Goal: Information Seeking & Learning: Learn about a topic

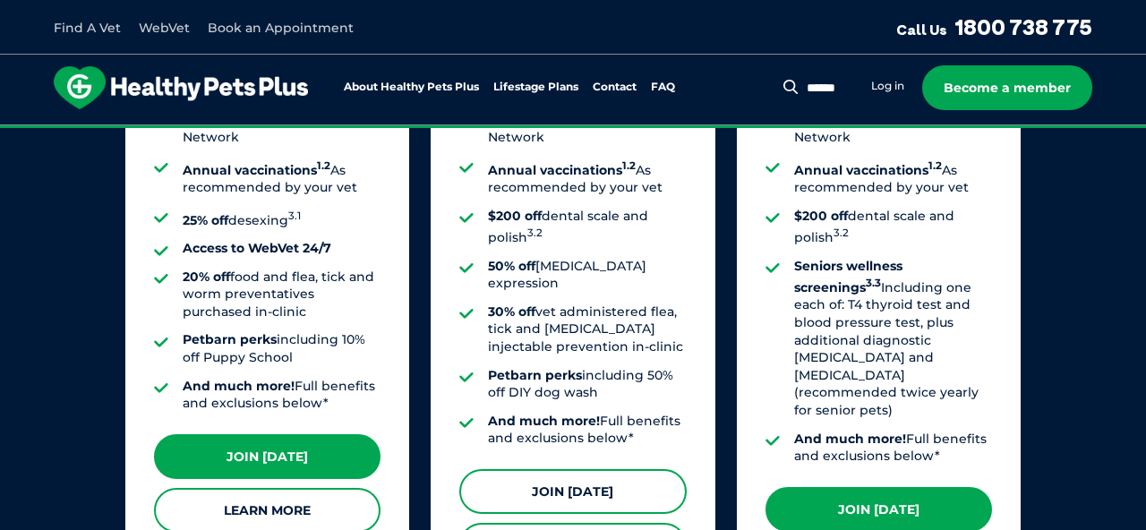
scroll to position [1647, 0]
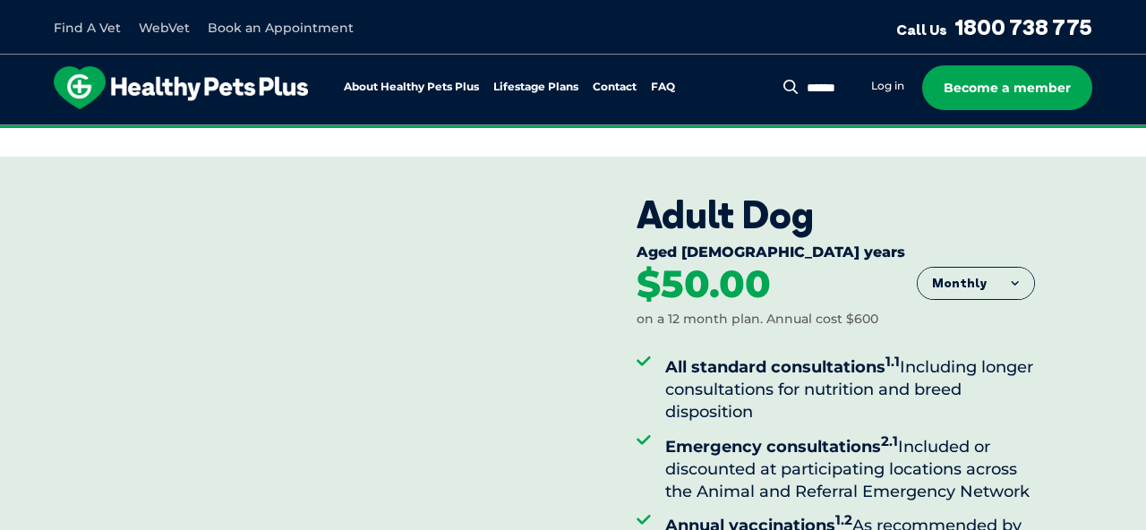
scroll to position [332, 0]
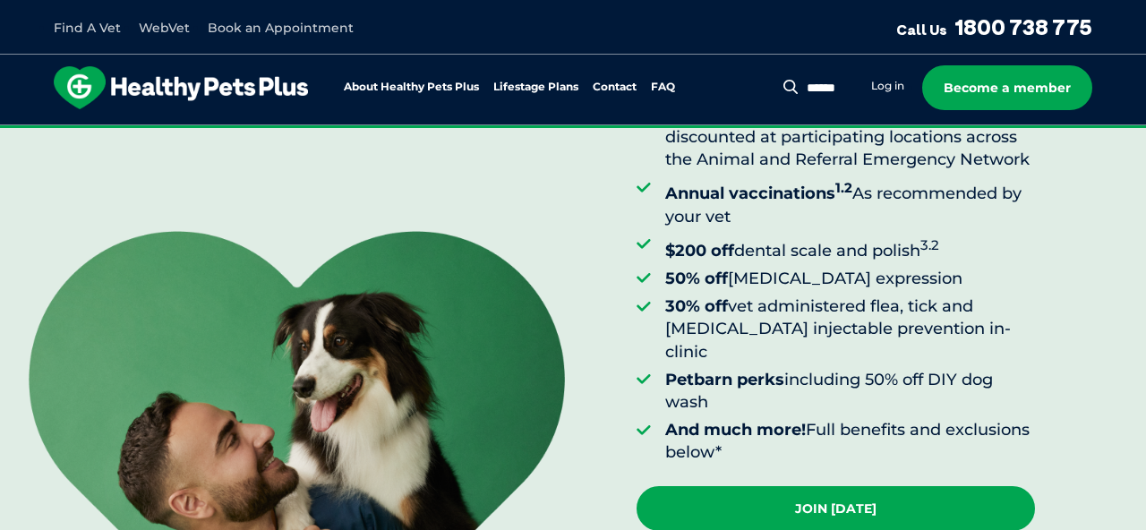
click at [670, 242] on strong "$200 off" at bounding box center [699, 251] width 69 height 20
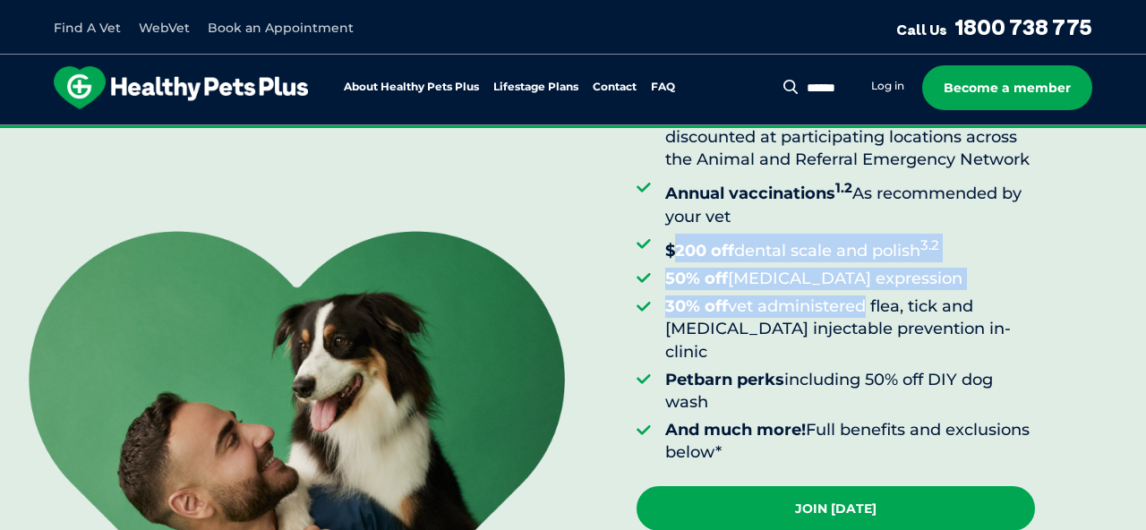
drag, startPoint x: 670, startPoint y: 242, endPoint x: 805, endPoint y: 302, distance: 147.9
click at [804, 302] on ul "All standard consultations 1.1 Including longer consultations for nutrition and…" at bounding box center [836, 241] width 398 height 446
click at [805, 302] on li "30% off vet administered flea, tick and heartworm injectable prevention in-clin…" at bounding box center [850, 330] width 370 height 68
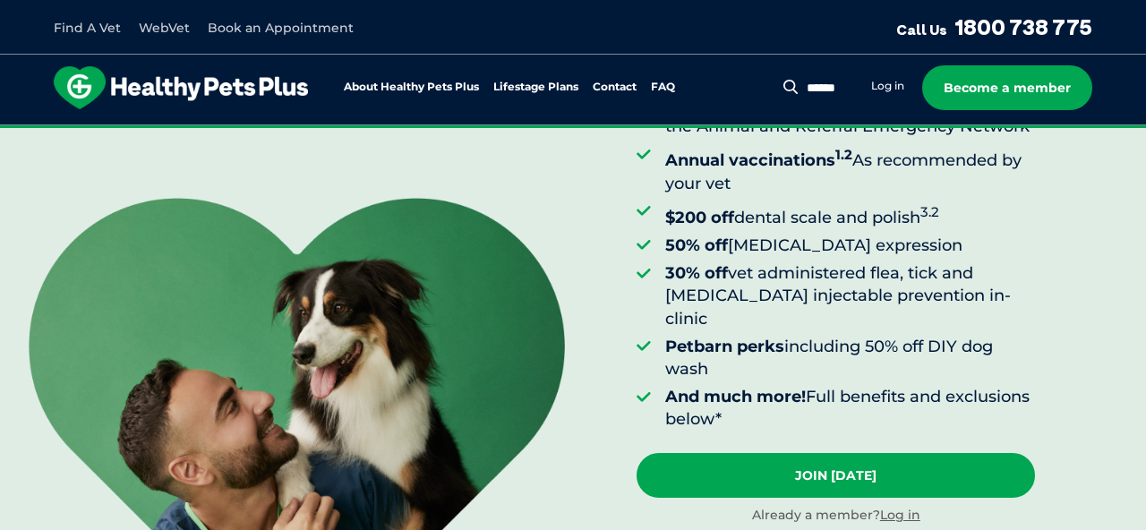
scroll to position [373, 0]
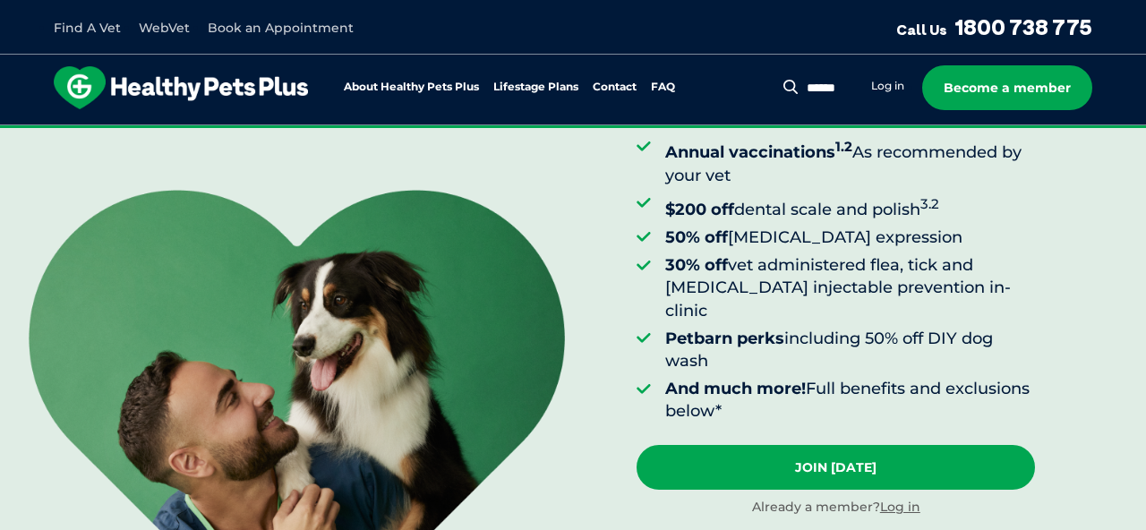
click at [771, 255] on li "30% off vet administered flea, tick and heartworm injectable prevention in-clin…" at bounding box center [850, 288] width 370 height 68
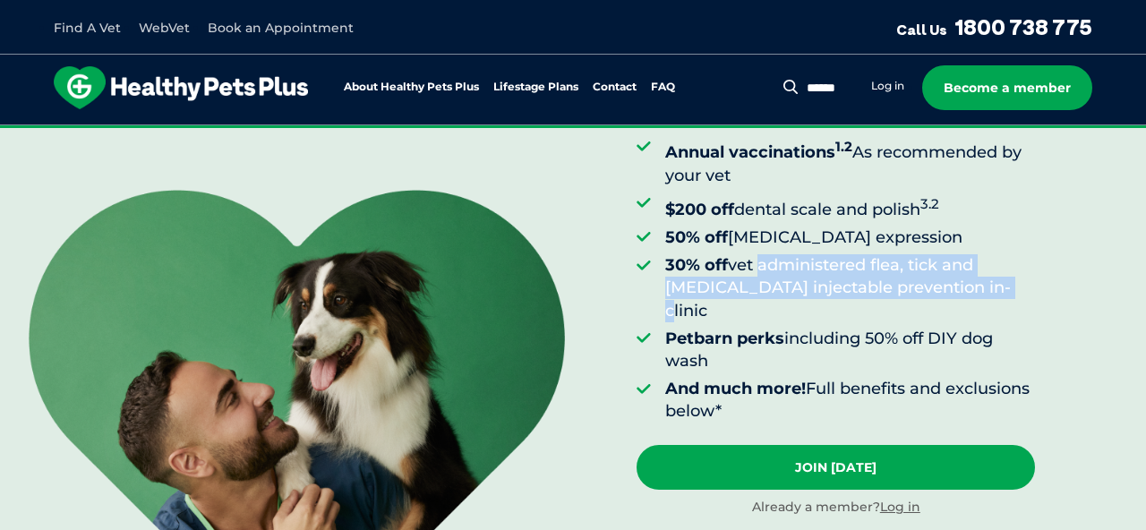
drag, startPoint x: 771, startPoint y: 255, endPoint x: 997, endPoint y: 282, distance: 227.3
click at [997, 282] on li "30% off vet administered flea, tick and heartworm injectable prevention in-clin…" at bounding box center [850, 288] width 370 height 68
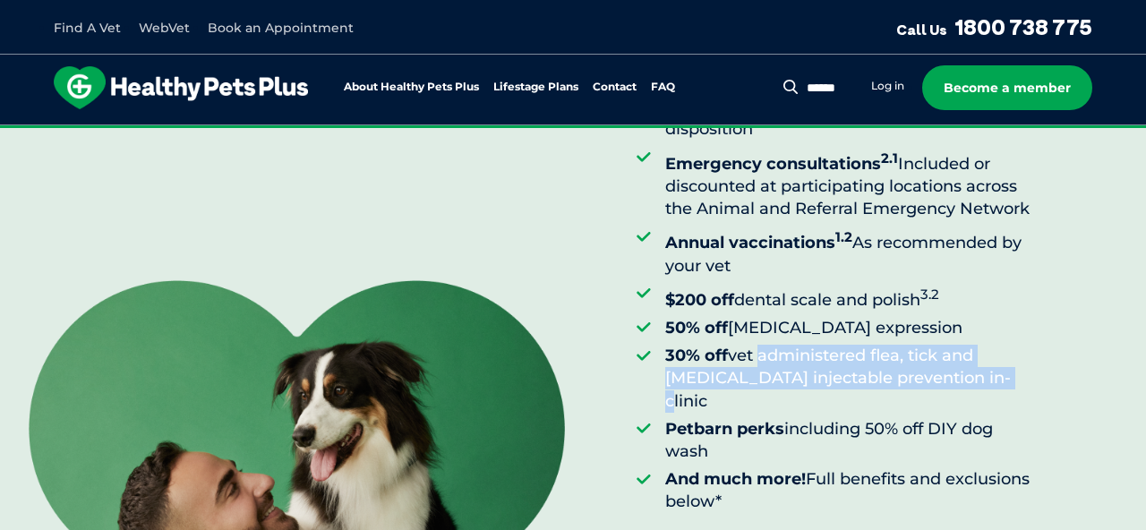
scroll to position [288, 0]
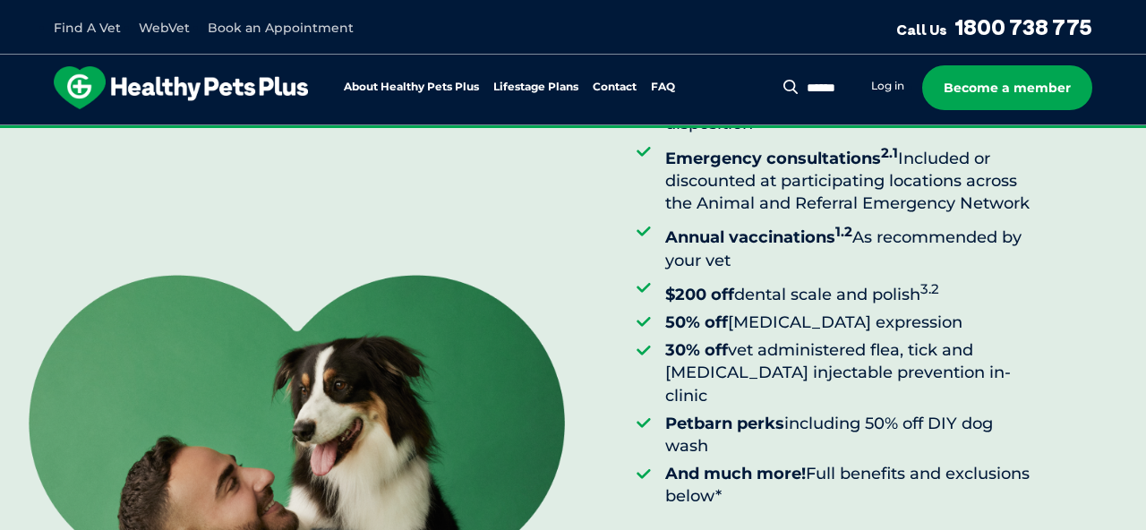
click at [927, 169] on li "Emergency consultations 2.1 Included or discounted at participating locations a…" at bounding box center [850, 178] width 370 height 74
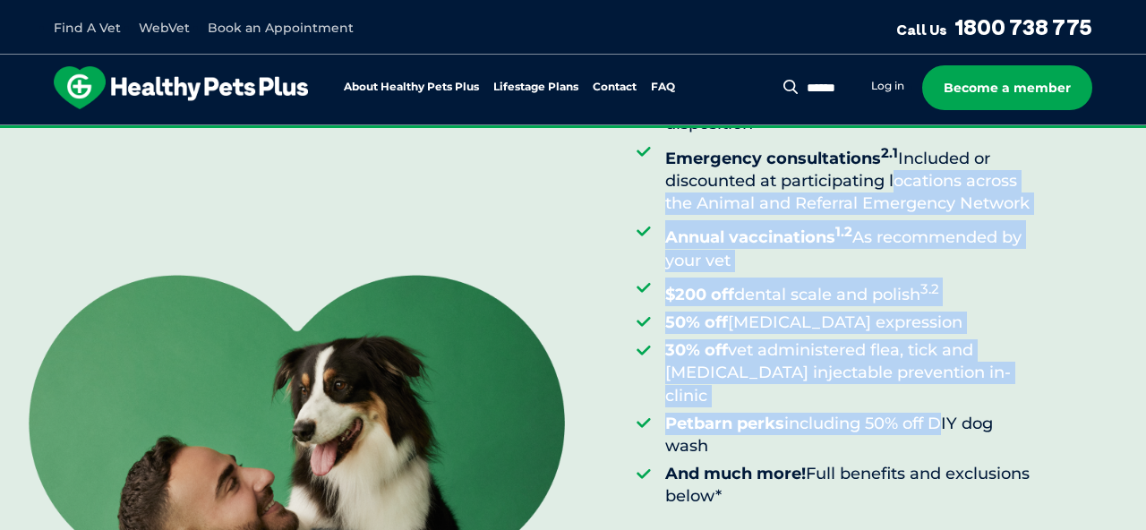
drag, startPoint x: 927, startPoint y: 169, endPoint x: 930, endPoint y: 395, distance: 225.7
click at [930, 395] on ul "All standard consultations 1.1 Including longer consultations for nutrition and…" at bounding box center [836, 285] width 398 height 446
click at [930, 413] on li "Petbarn perks including 50% off DIY dog wash" at bounding box center [850, 435] width 370 height 45
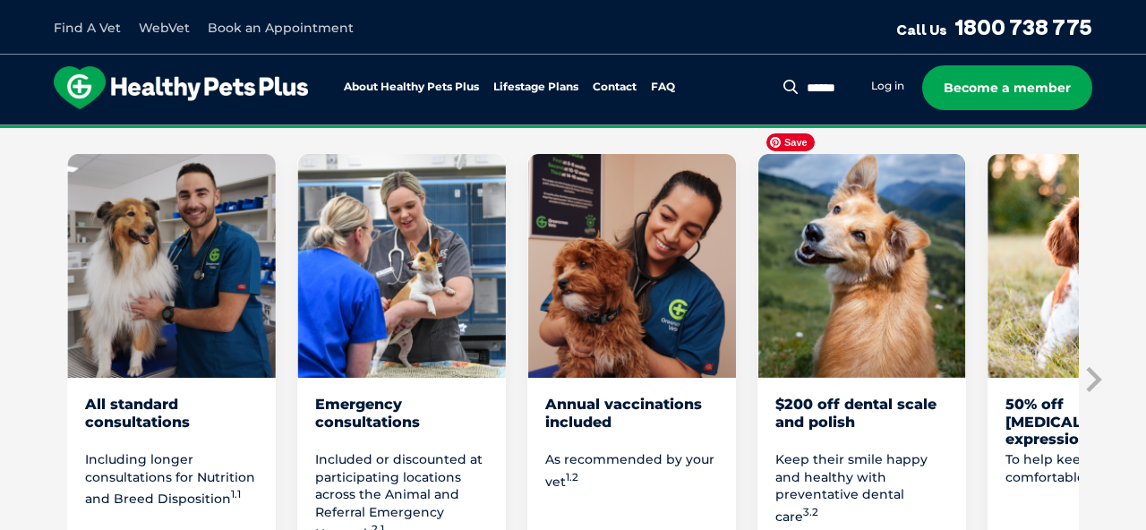
scroll to position [1086, 0]
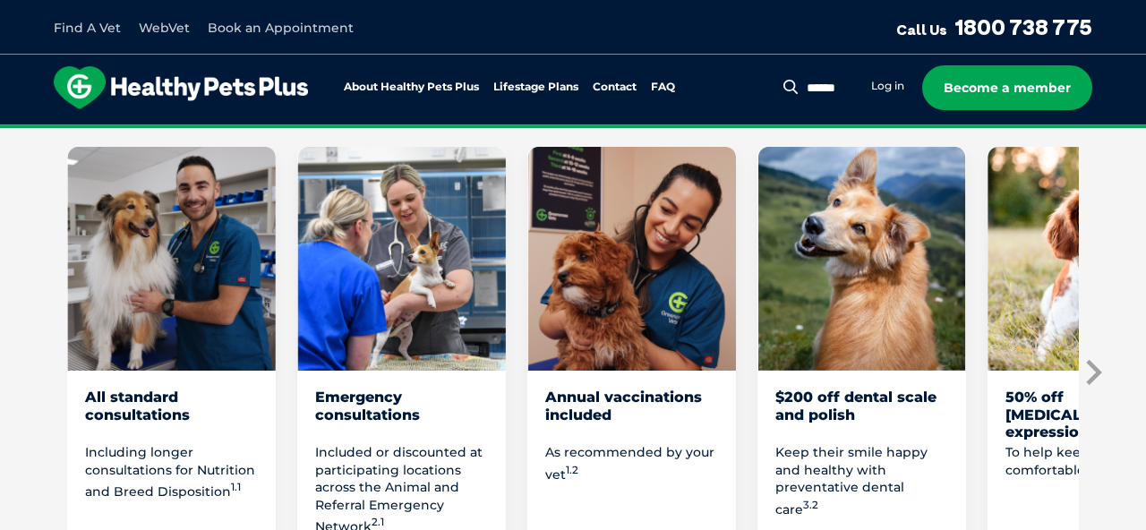
click at [1096, 360] on icon "Next slide" at bounding box center [1093, 372] width 15 height 25
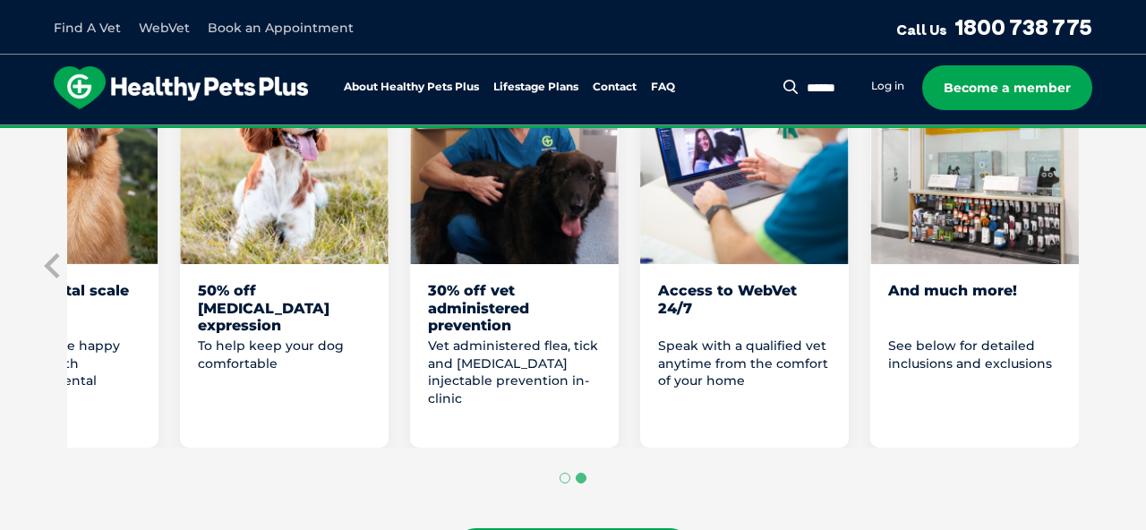
scroll to position [1211, 0]
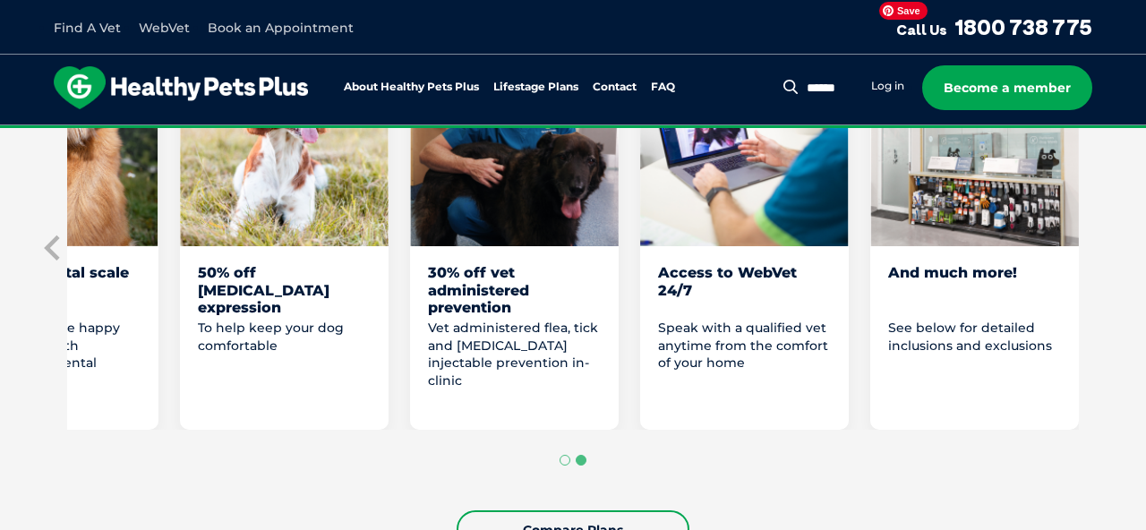
click at [979, 165] on img "8 of 8" at bounding box center [974, 134] width 209 height 224
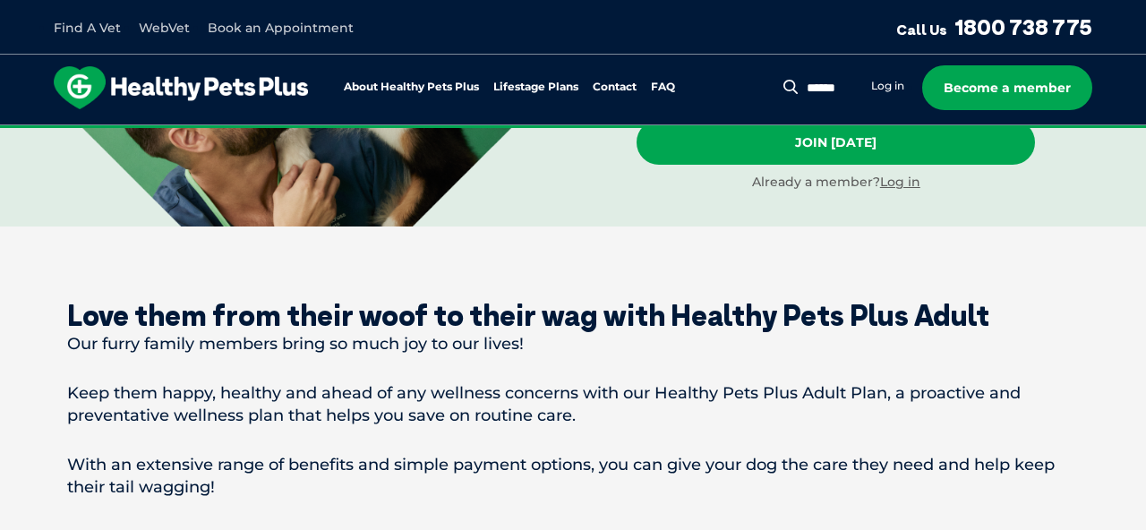
scroll to position [433, 0]
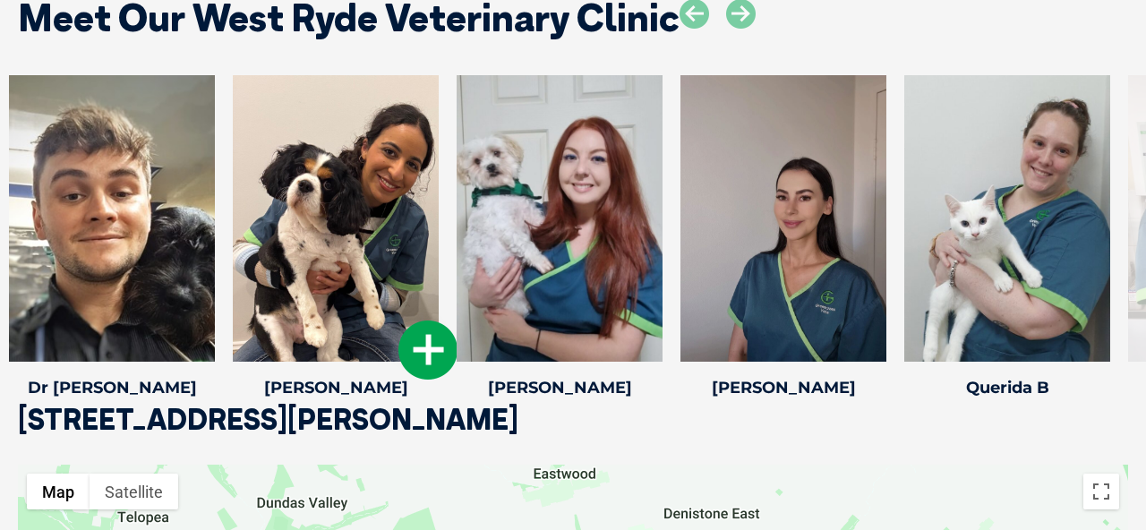
scroll to position [2591, 0]
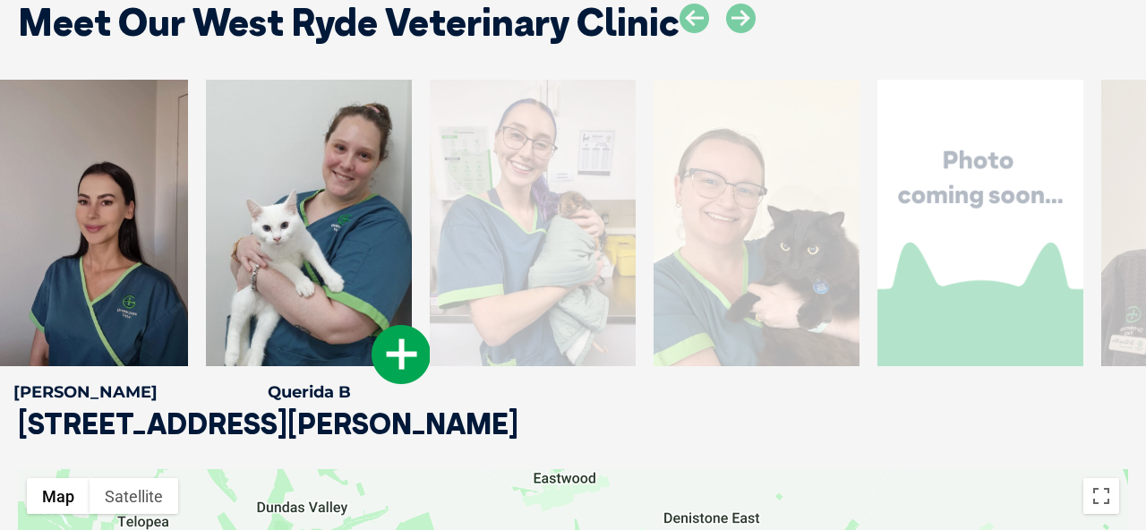
drag, startPoint x: 1068, startPoint y: 229, endPoint x: 325, endPoint y: 325, distance: 749.4
click at [327, 324] on div at bounding box center [309, 223] width 206 height 287
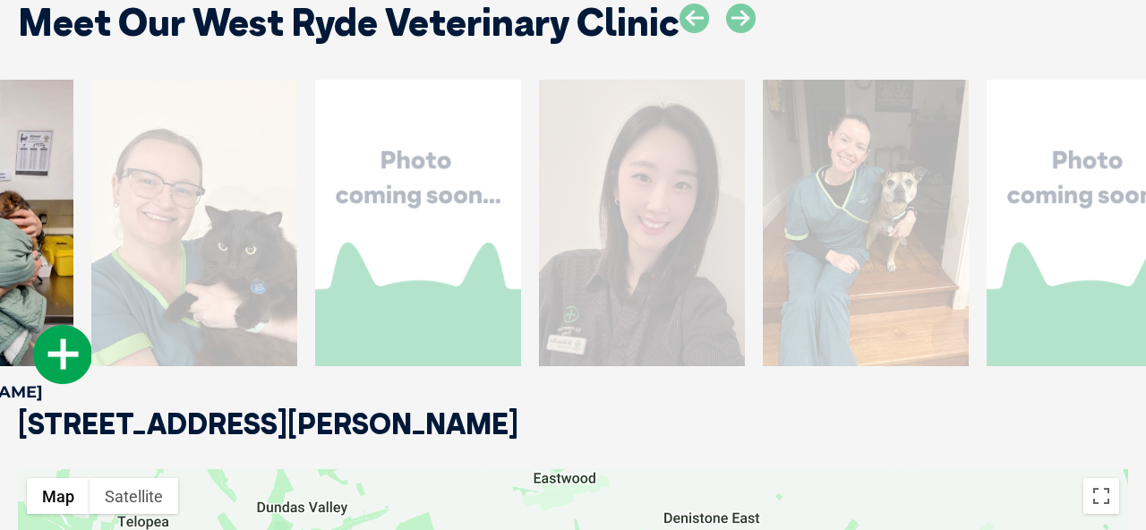
drag, startPoint x: 1037, startPoint y: 257, endPoint x: 0, endPoint y: 340, distance: 1040.3
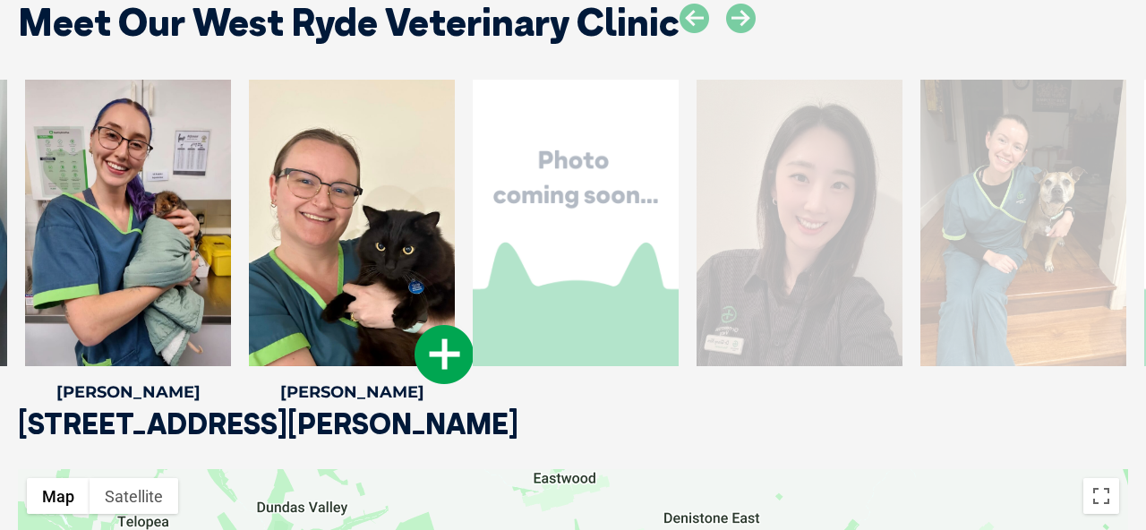
drag, startPoint x: 1008, startPoint y: 164, endPoint x: 345, endPoint y: 204, distance: 664.8
click at [345, 204] on div at bounding box center [352, 223] width 206 height 287
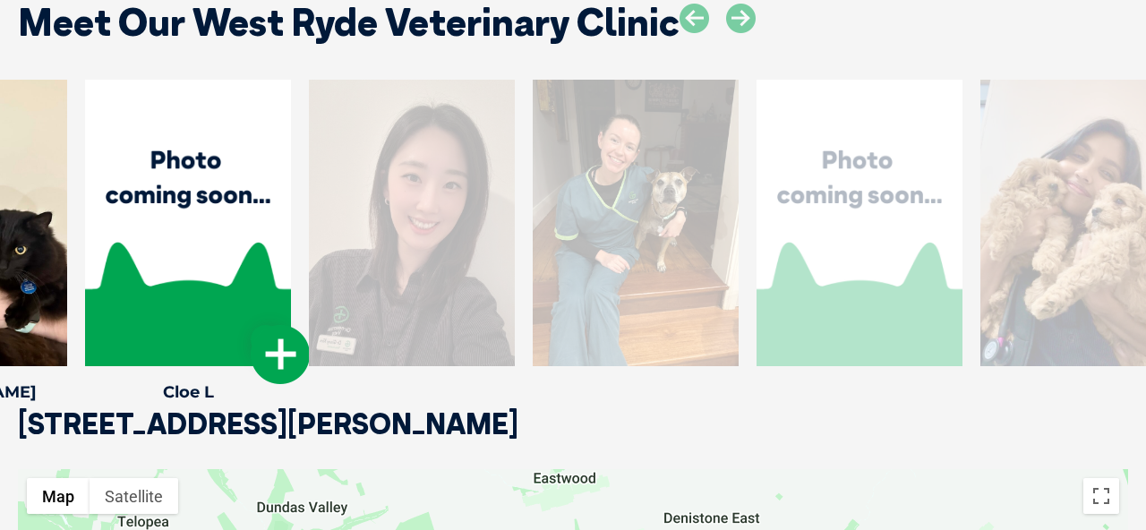
drag, startPoint x: 1003, startPoint y: 202, endPoint x: 184, endPoint y: 225, distance: 819.7
click at [184, 225] on div at bounding box center [188, 223] width 206 height 287
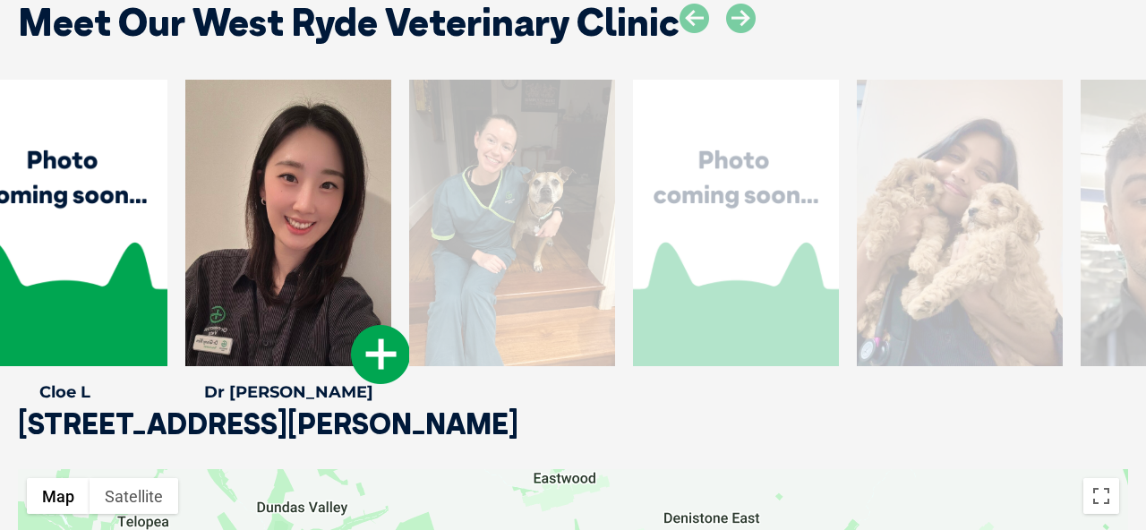
drag, startPoint x: 957, startPoint y: 183, endPoint x: 226, endPoint y: 220, distance: 732.6
click at [226, 221] on div at bounding box center [288, 223] width 206 height 287
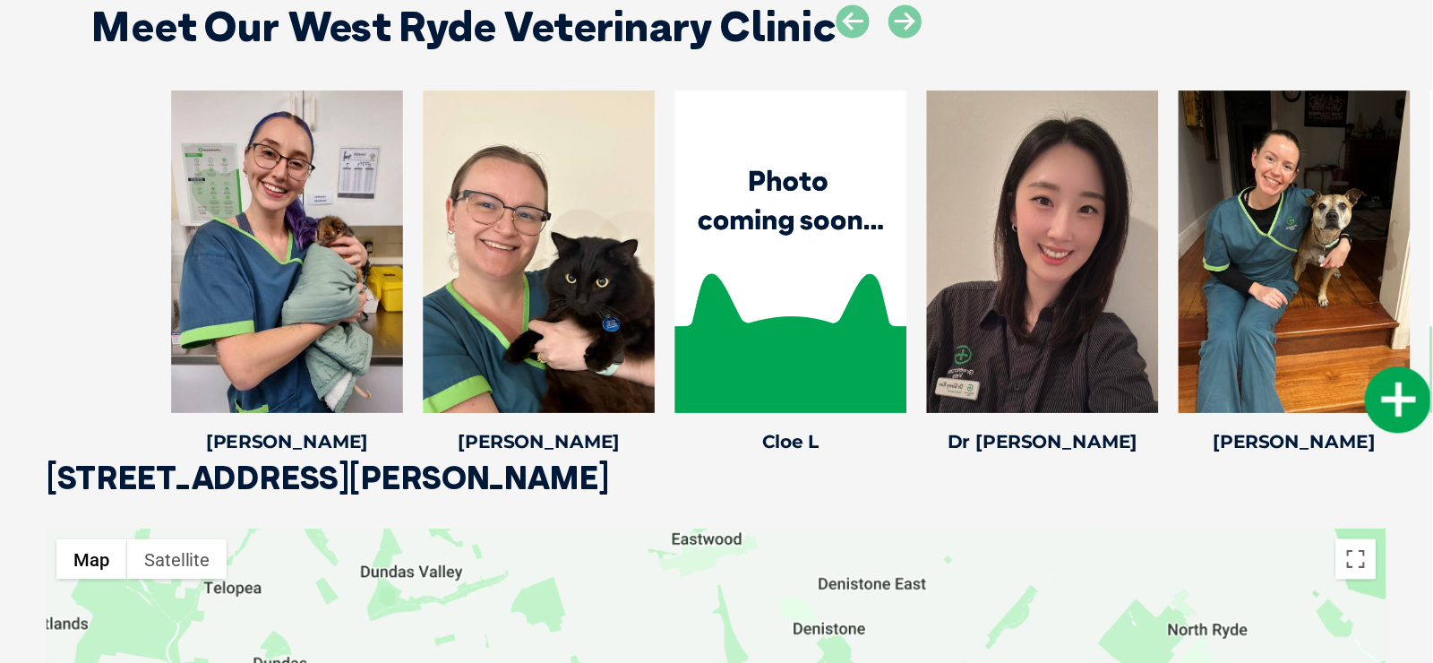
scroll to position [2590, 0]
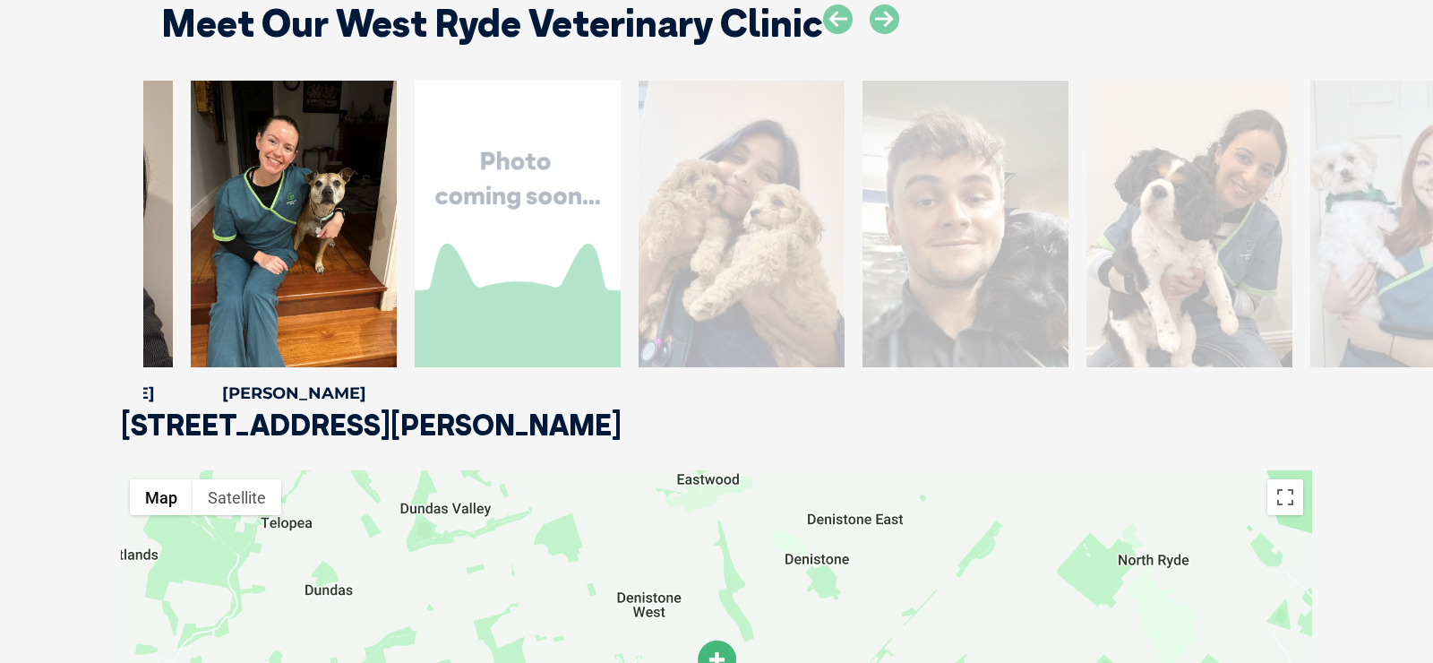
drag, startPoint x: 1345, startPoint y: 227, endPoint x: 23, endPoint y: 232, distance: 1321.7
click at [30, 236] on div "Cloe L Cloe L Veterinary Nurse Dr Ginny K Dr Ginny K Dr. Ginny is a friendly an…" at bounding box center [716, 246] width 1433 height 330
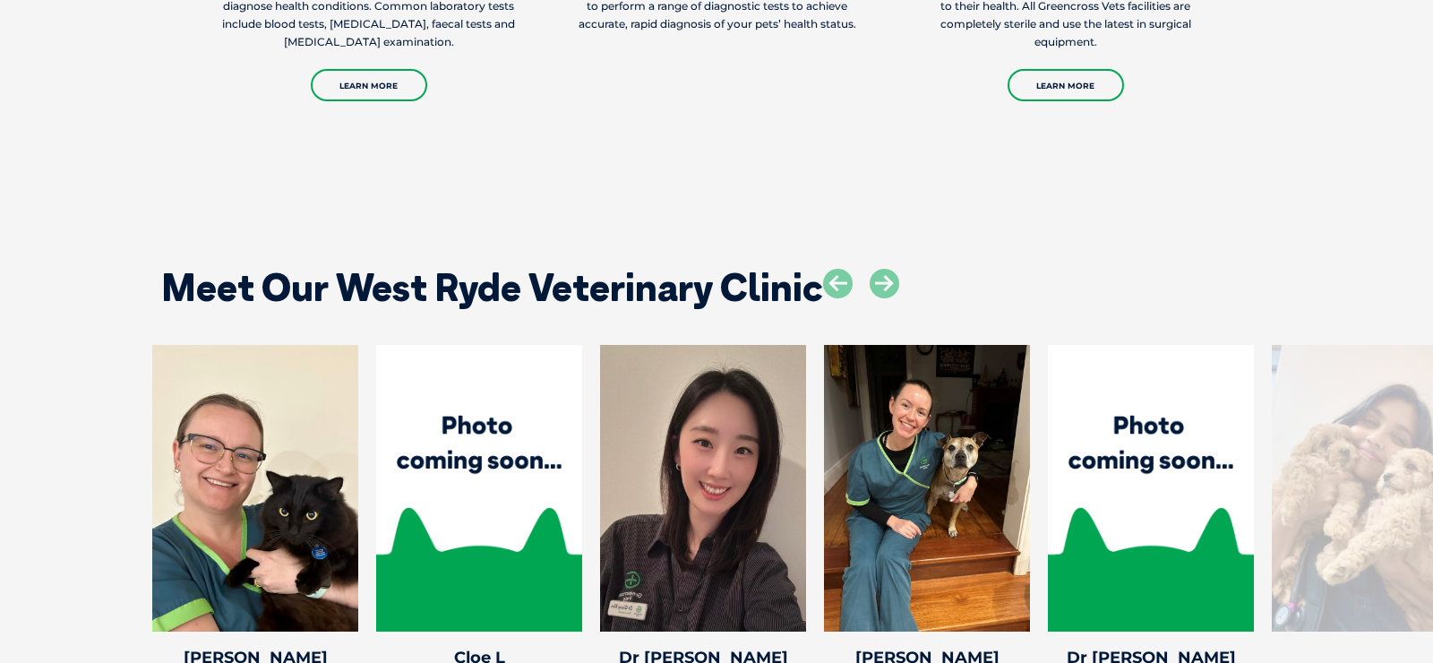
scroll to position [2509, 0]
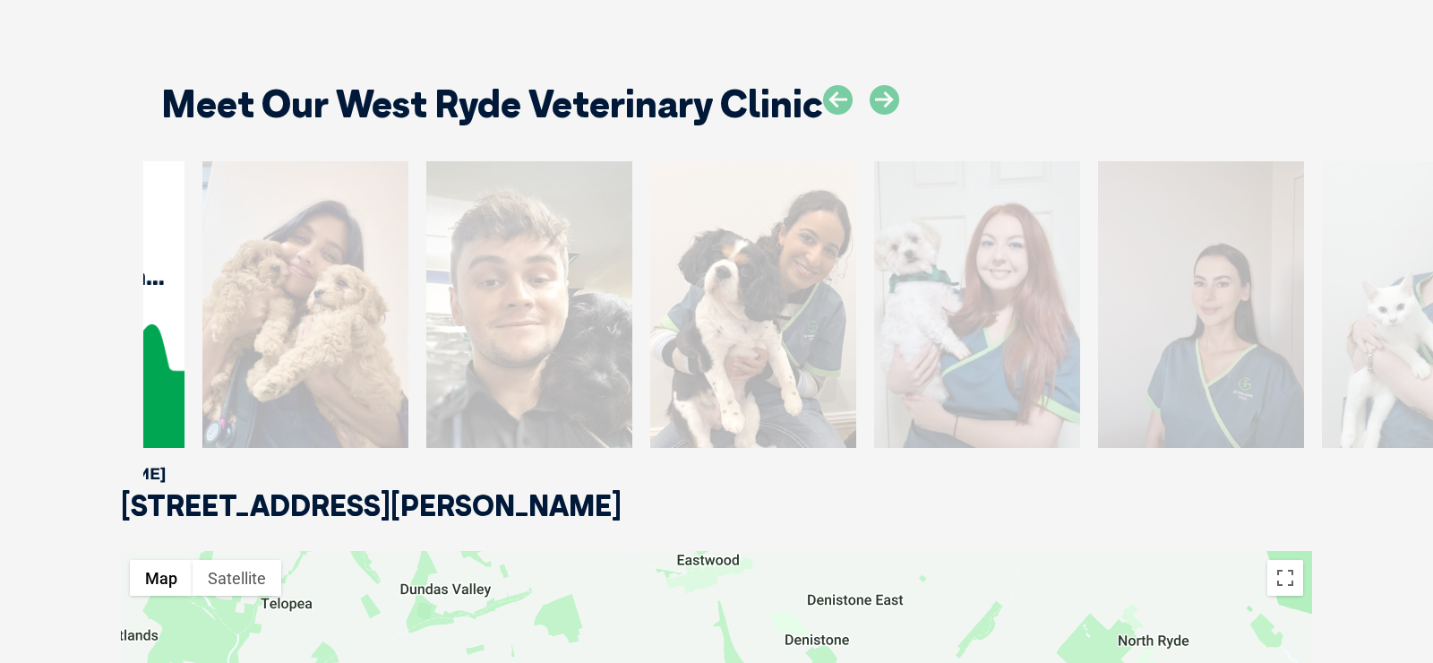
drag, startPoint x: 1322, startPoint y: 323, endPoint x: 232, endPoint y: 498, distance: 1103.7
click at [232, 498] on div "Meet Our West Ryde Veterinary Clinic Cloe L Cloe L Veterinary Nurse Dr Ginny K …" at bounding box center [716, 271] width 1433 height 582
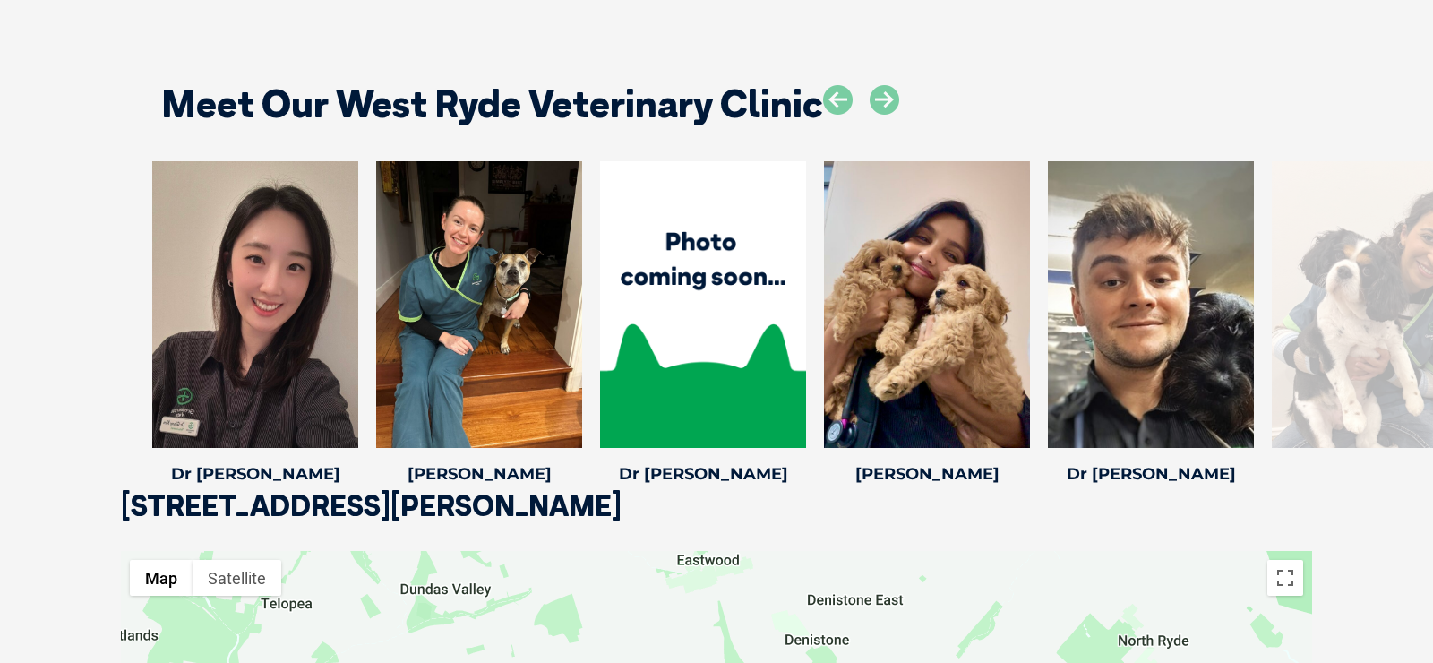
drag, startPoint x: 1334, startPoint y: 286, endPoint x: 92, endPoint y: 357, distance: 1244.1
click at [92, 357] on div "Cloe L Cloe L Veterinary Nurse Dr Ginny K Dr Ginny K Dr. Ginny is a friendly an…" at bounding box center [716, 326] width 1433 height 330
click at [1145, 428] on icon at bounding box center [1242, 436] width 59 height 59
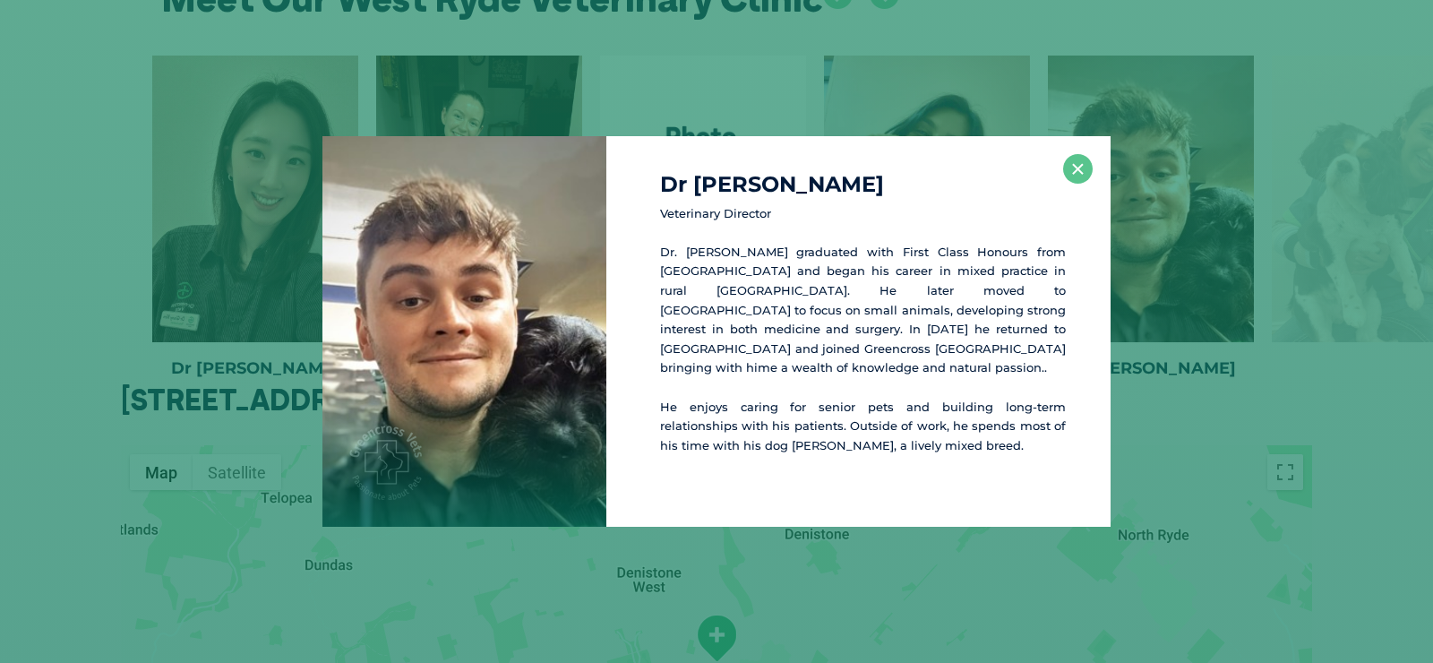
scroll to position [2615, 0]
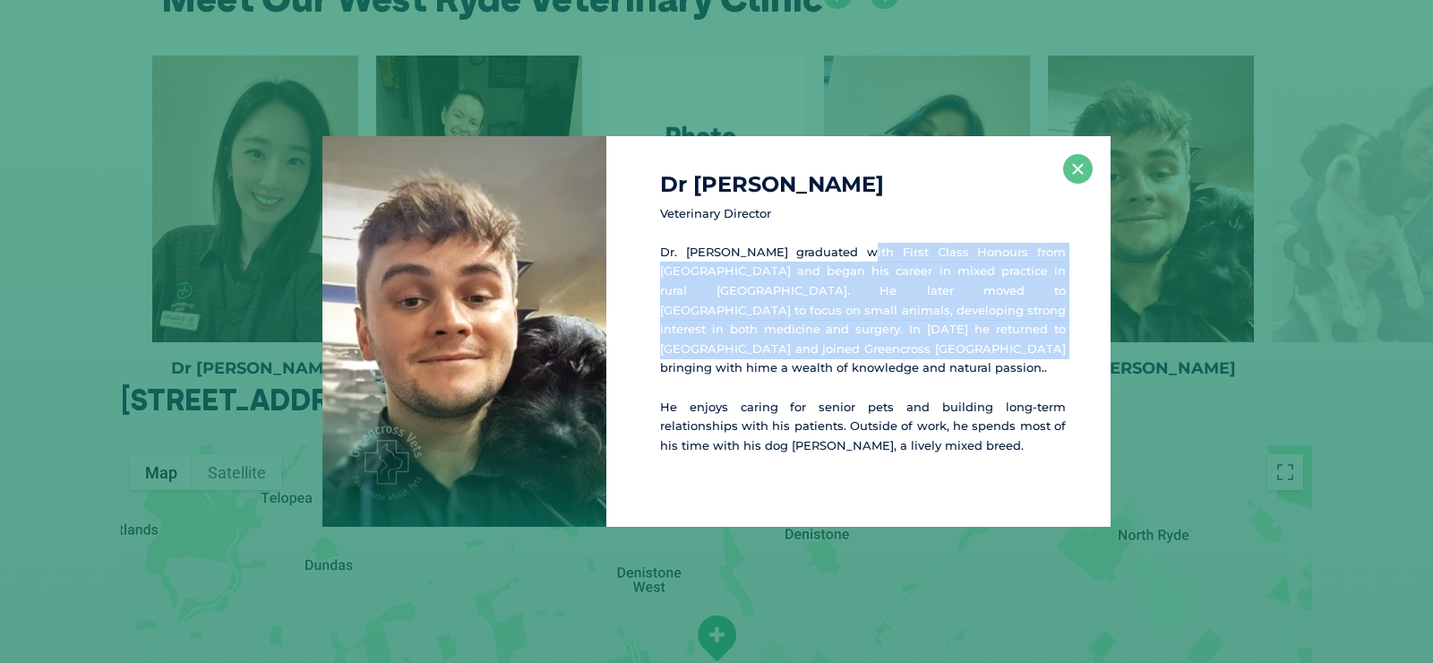
drag, startPoint x: 833, startPoint y: 260, endPoint x: 832, endPoint y: 354, distance: 94.0
click at [832, 356] on p "Dr. Will graduated with First Class Honours from Sydney University and began hi…" at bounding box center [863, 310] width 406 height 135
click at [832, 354] on p "Dr. Will graduated with First Class Honours from Sydney University and began hi…" at bounding box center [863, 310] width 406 height 135
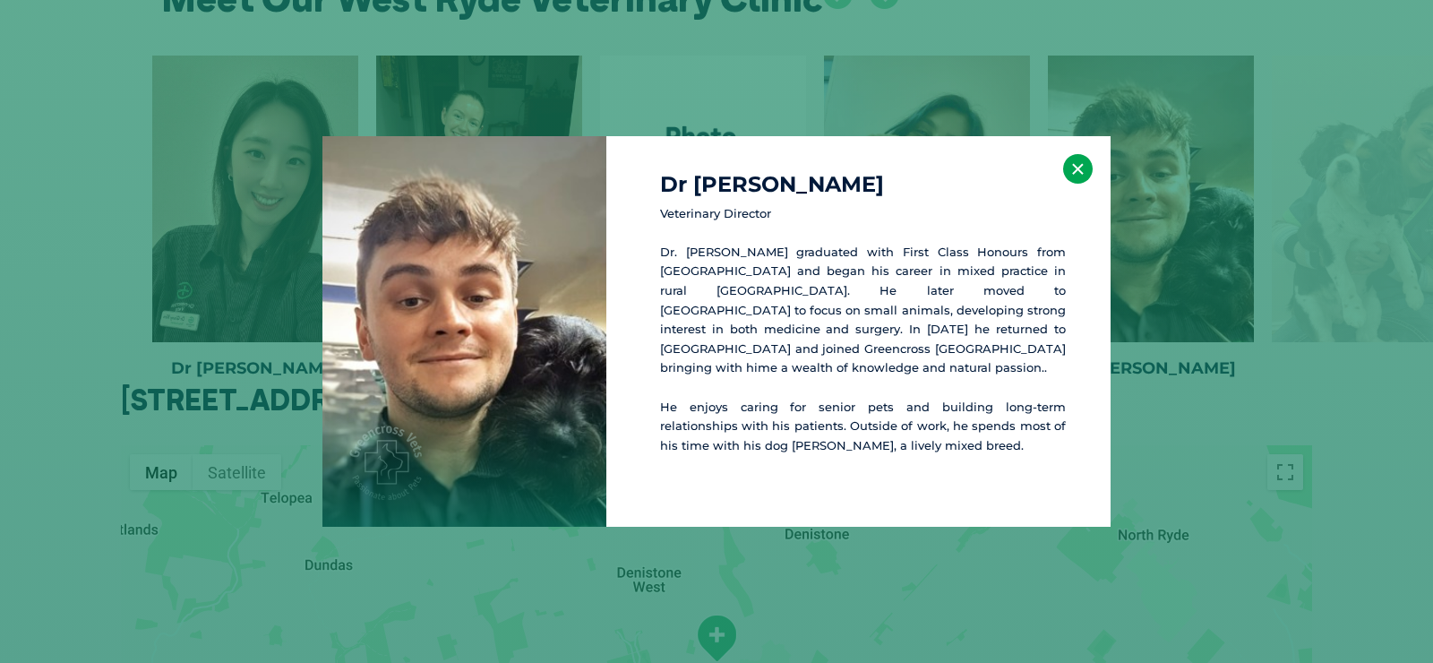
click at [1077, 171] on button "×" at bounding box center [1078, 169] width 30 height 30
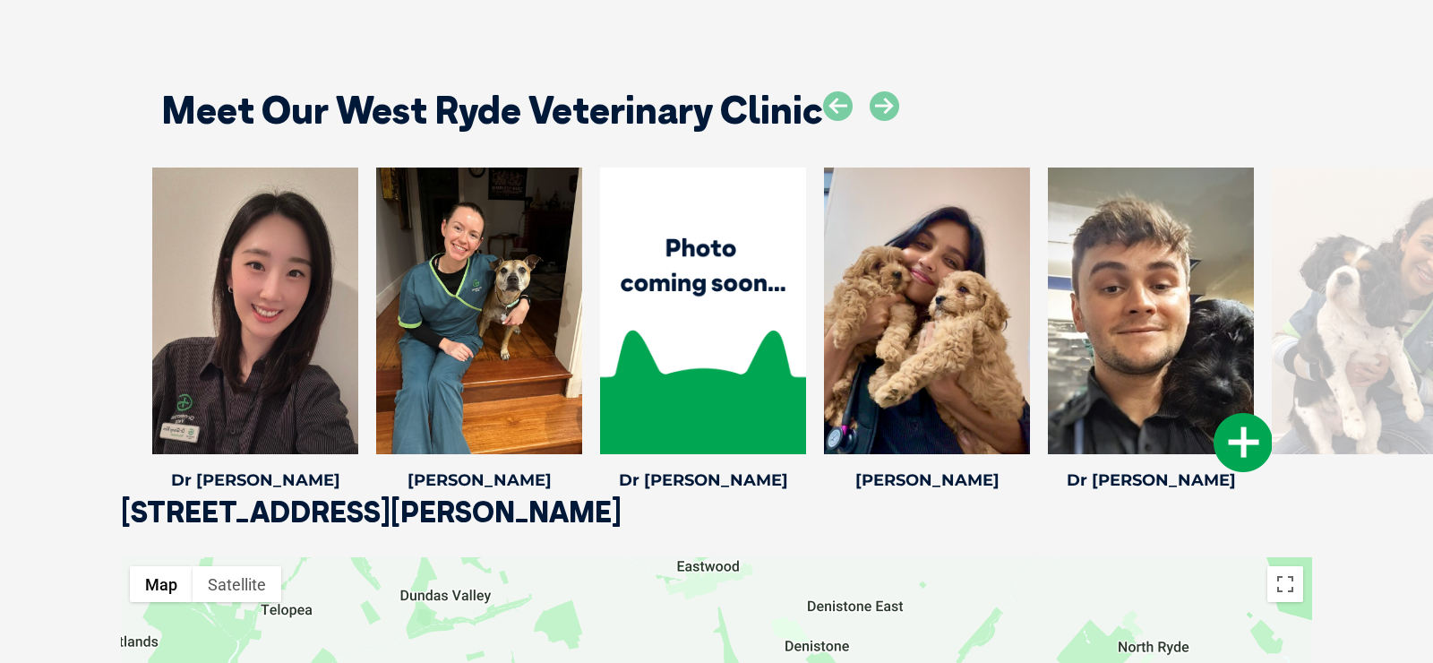
scroll to position [2502, 0]
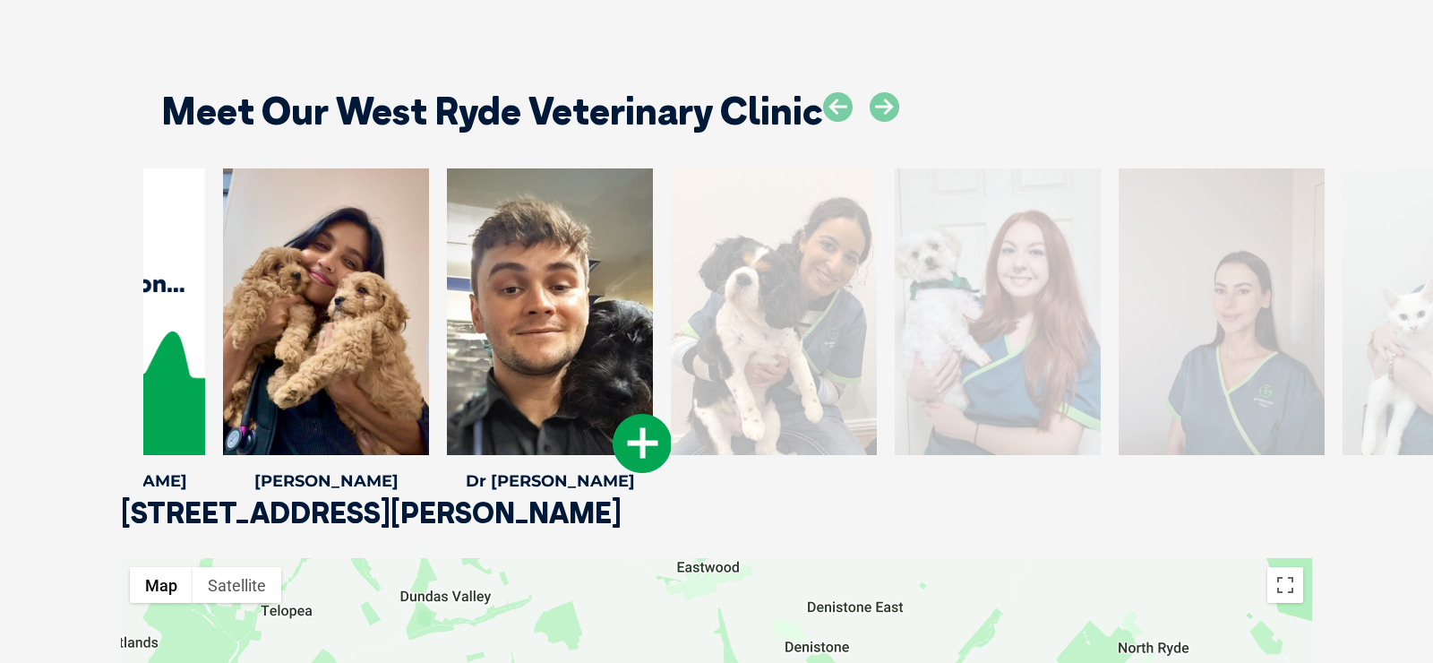
drag, startPoint x: 1247, startPoint y: 212, endPoint x: 647, endPoint y: 231, distance: 601.2
click at [647, 231] on div at bounding box center [550, 311] width 206 height 287
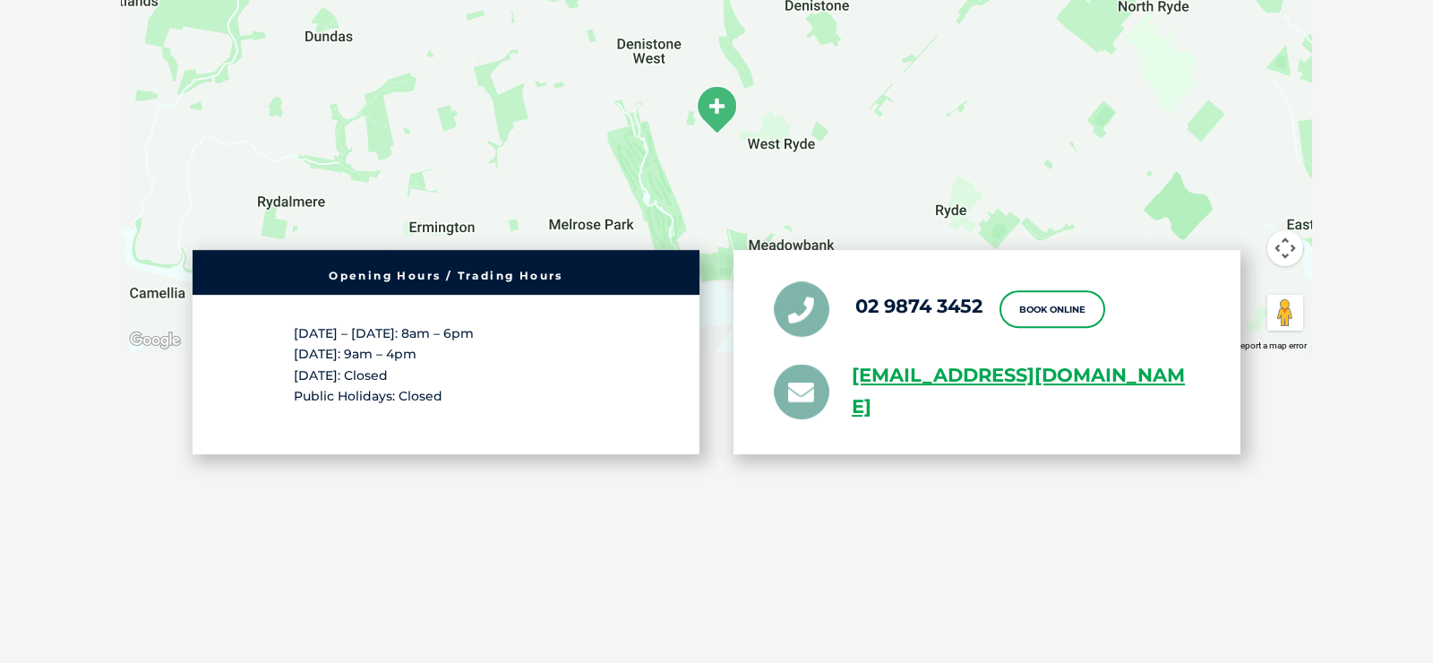
scroll to position [3546, 0]
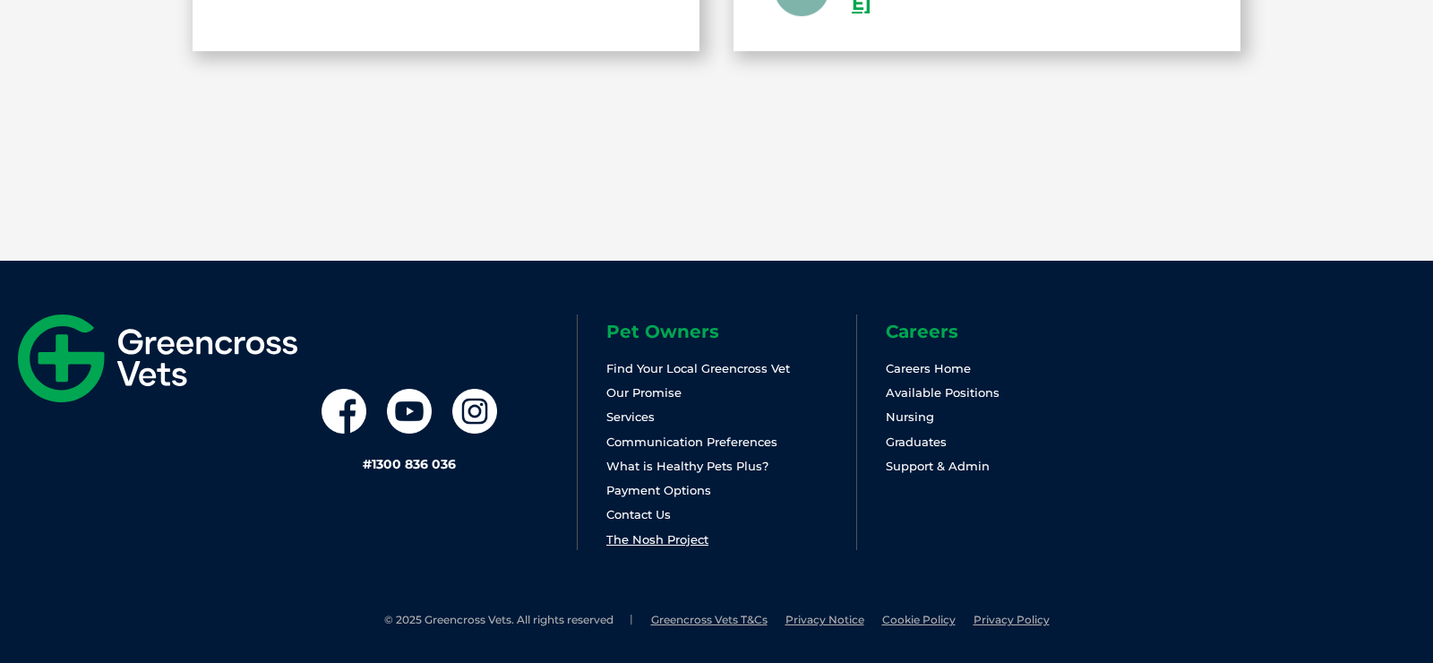
click at [647, 529] on link "The Nosh Project" at bounding box center [657, 539] width 102 height 14
